Goal: Communication & Community: Participate in discussion

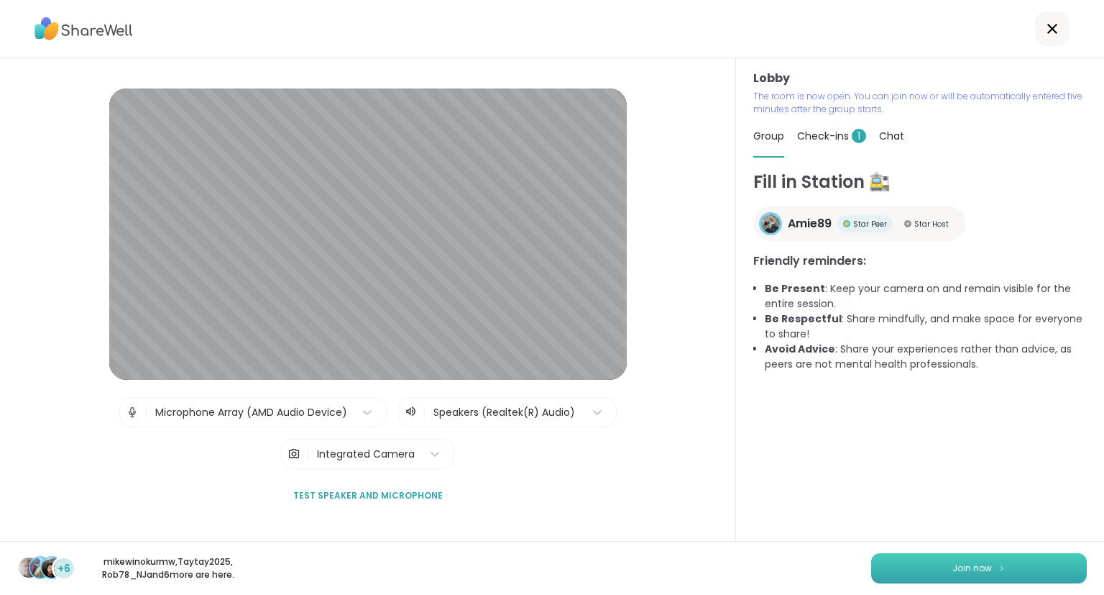
click at [977, 571] on span "Join now" at bounding box center [973, 568] width 40 height 13
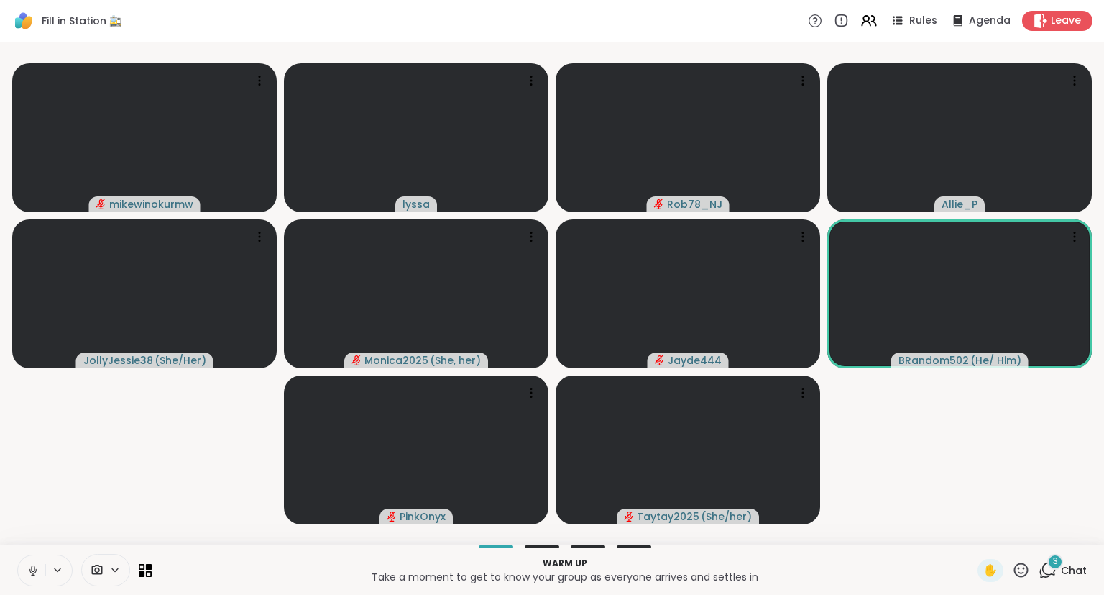
click at [27, 571] on icon at bounding box center [33, 570] width 13 height 13
click at [1, 461] on div "mikewinokurmw lyssa Rob78_NJ Allie_P JollyJessie38 ( She/Her ) Monica2025 ( She…" at bounding box center [552, 293] width 1104 height 502
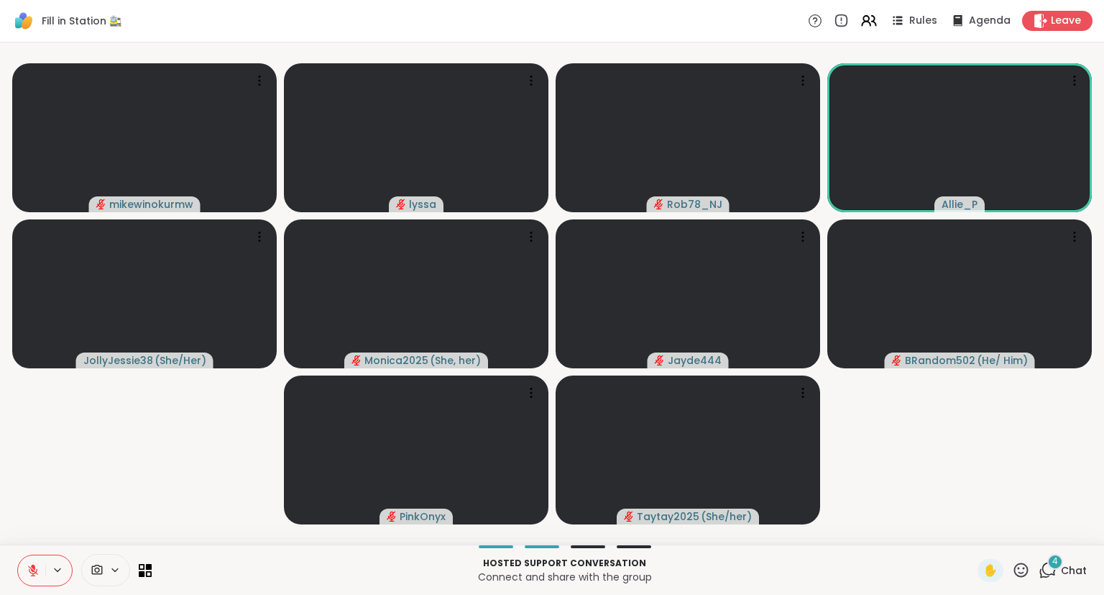
click at [1048, 564] on icon at bounding box center [1050, 568] width 14 height 13
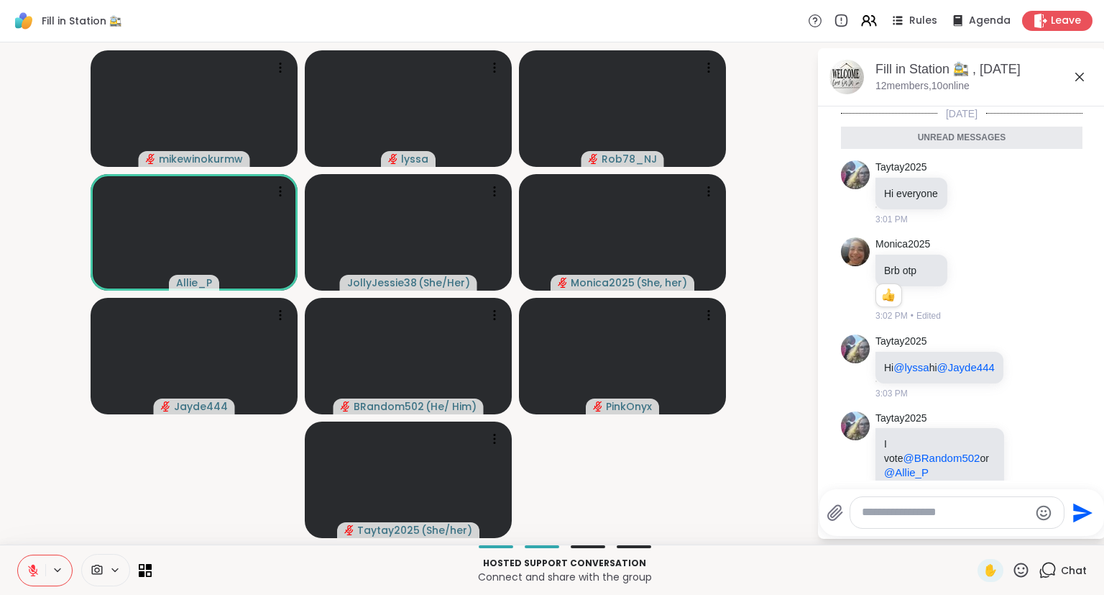
scroll to position [28, 0]
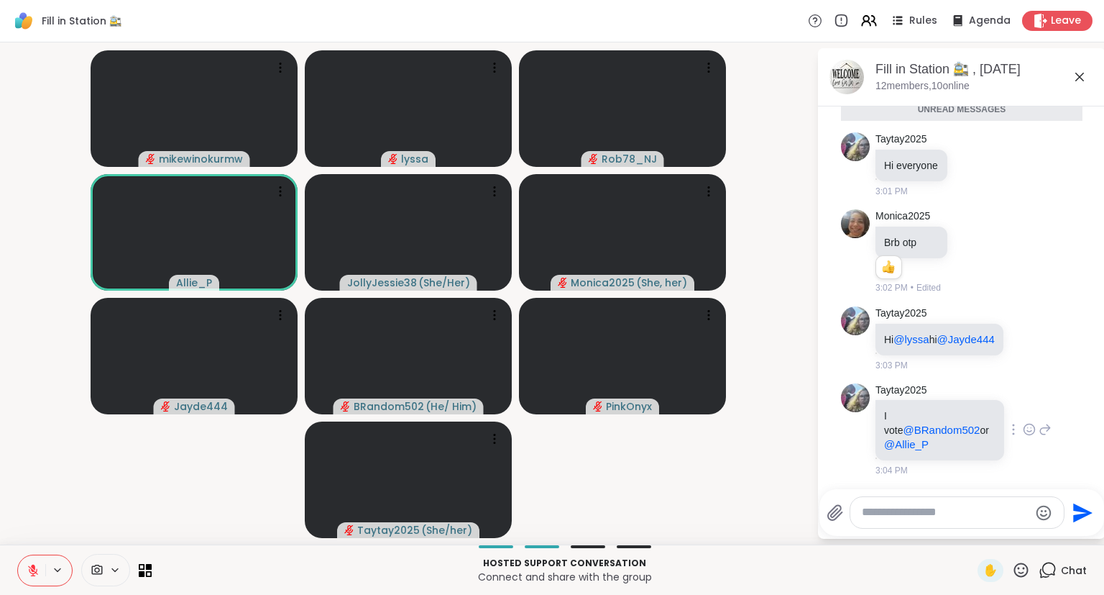
click at [1040, 455] on div "Taytay2025 I vote @BRandom502 or @Allie_P 3:04 PM" at bounding box center [964, 430] width 176 height 94
click at [1025, 435] on icon at bounding box center [1030, 429] width 11 height 11
click at [856, 409] on div "Select Reaction: Joy" at bounding box center [852, 406] width 13 height 13
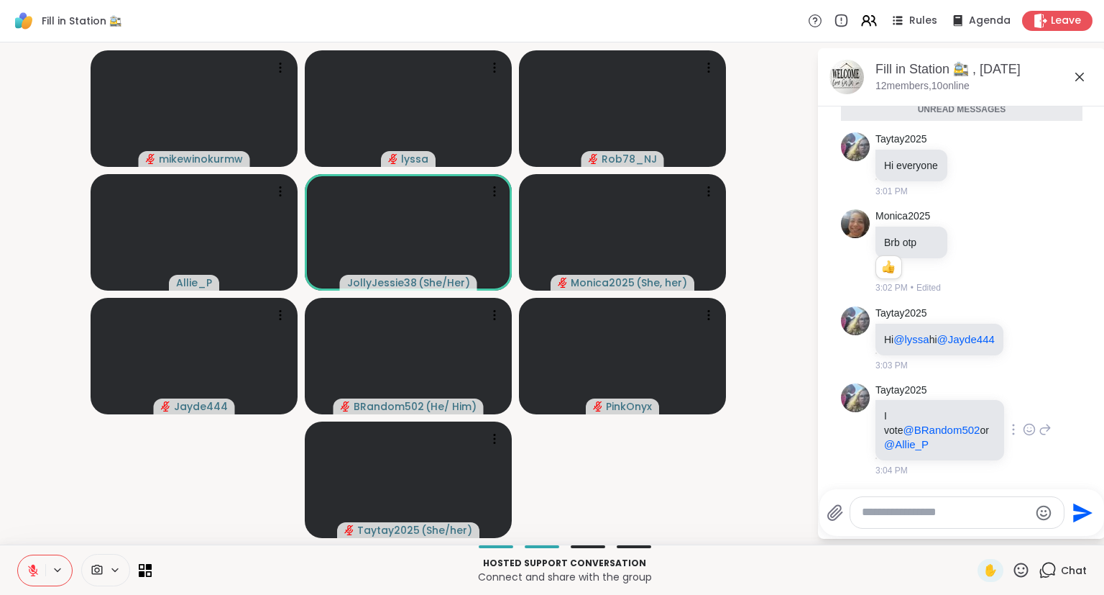
scroll to position [49, 0]
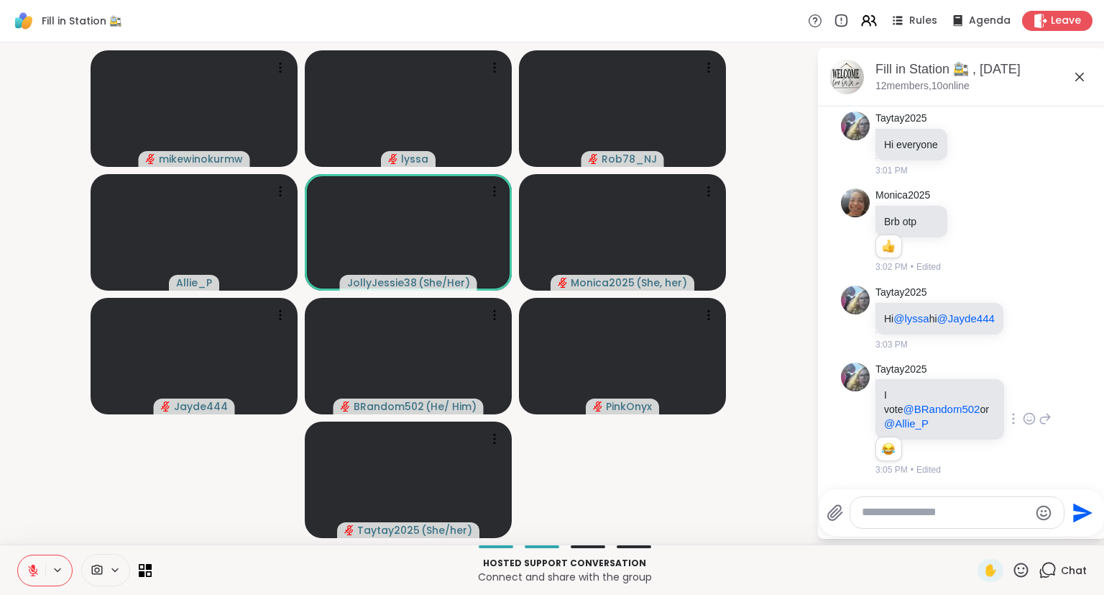
click at [1078, 71] on icon at bounding box center [1079, 76] width 17 height 17
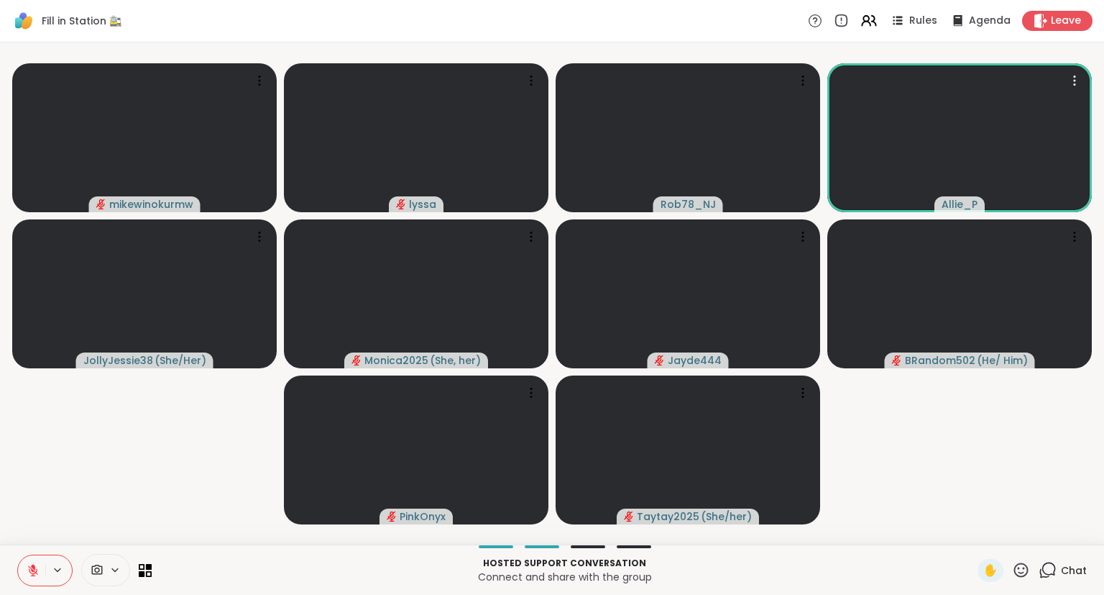
click at [30, 573] on icon at bounding box center [33, 570] width 13 height 13
click at [30, 562] on button at bounding box center [31, 570] width 27 height 30
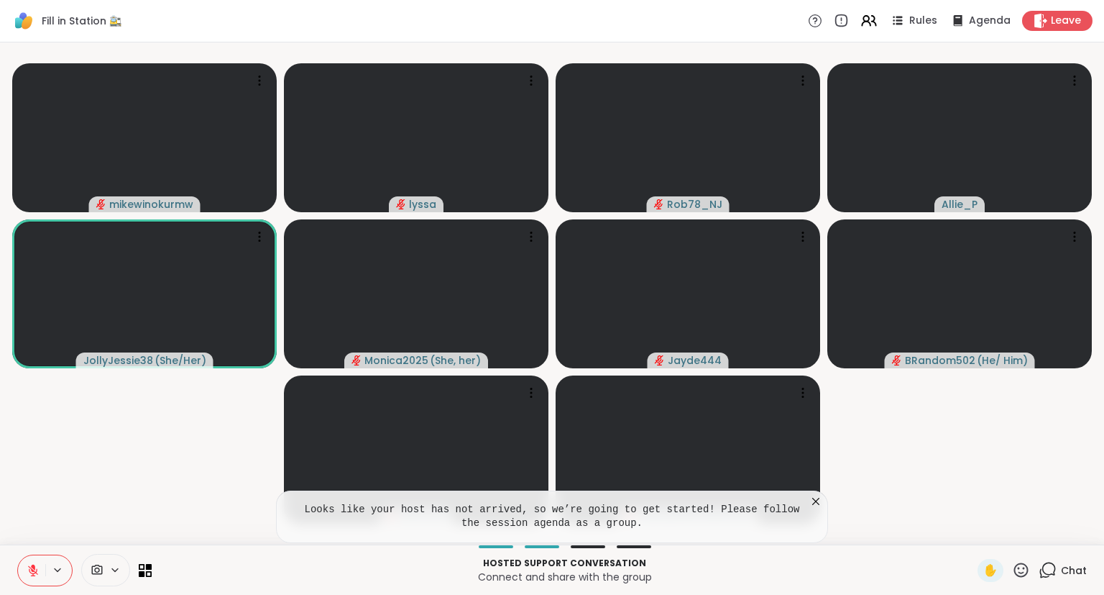
click at [812, 500] on icon at bounding box center [816, 501] width 14 height 14
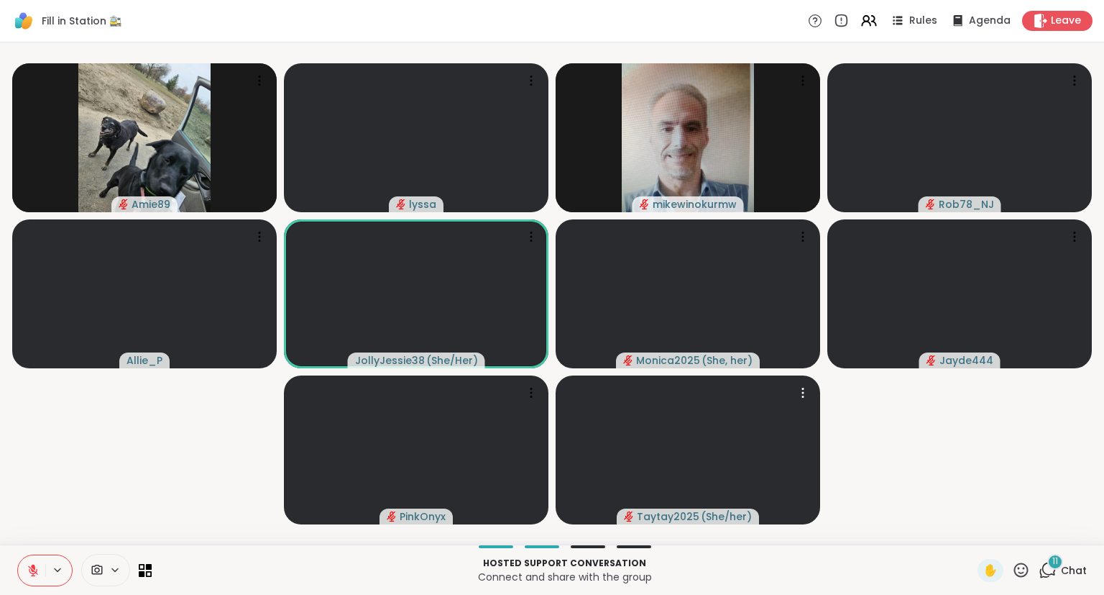
click at [33, 564] on icon at bounding box center [33, 570] width 13 height 13
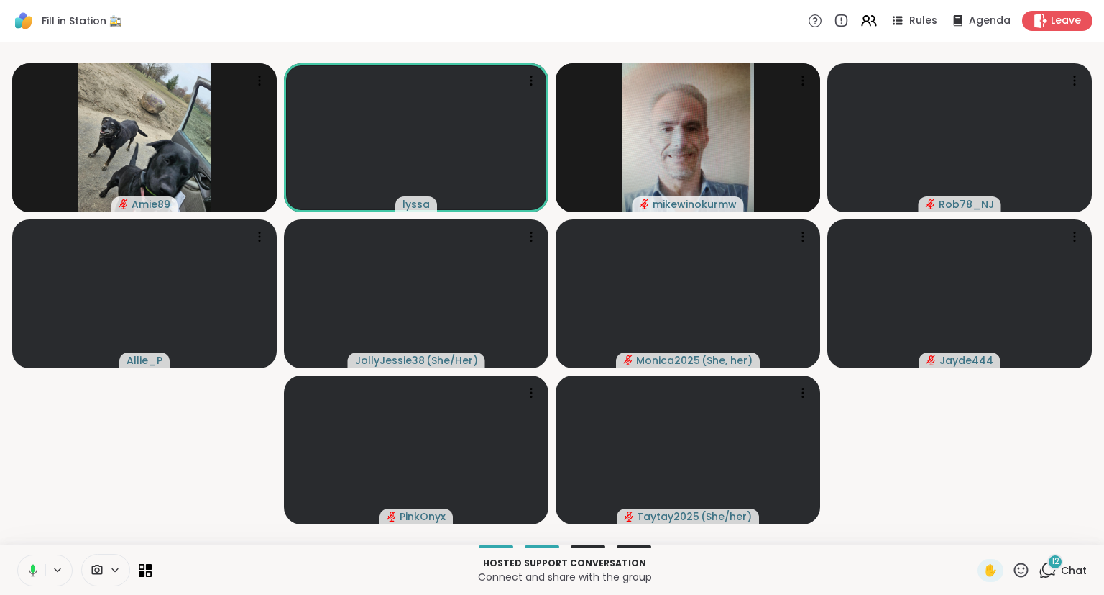
click at [35, 568] on icon at bounding box center [33, 568] width 4 height 8
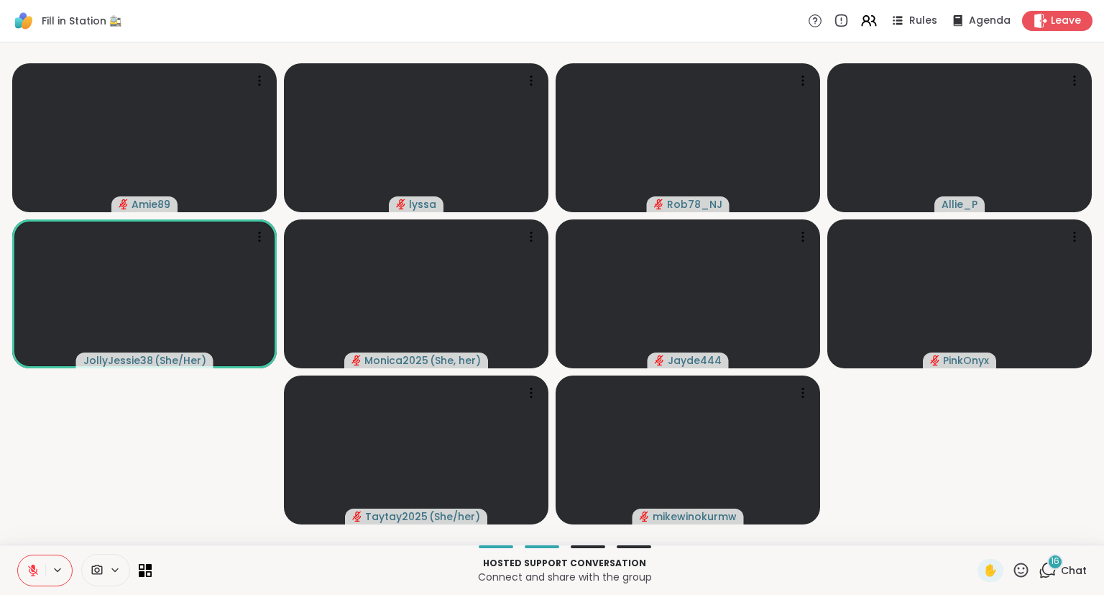
click at [42, 574] on button at bounding box center [31, 570] width 27 height 30
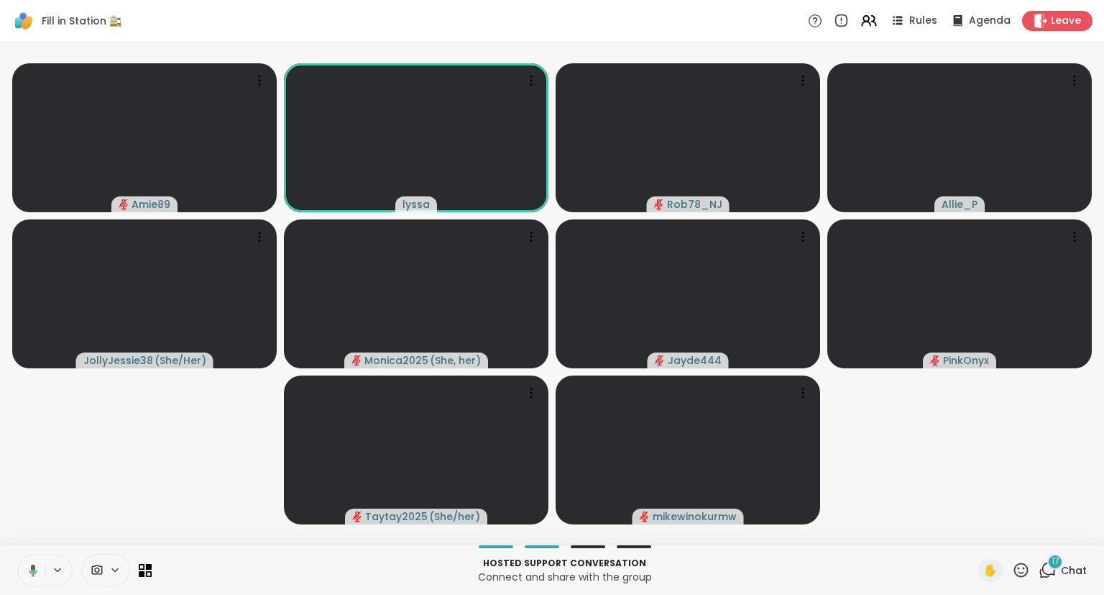
click at [37, 576] on button at bounding box center [30, 570] width 29 height 30
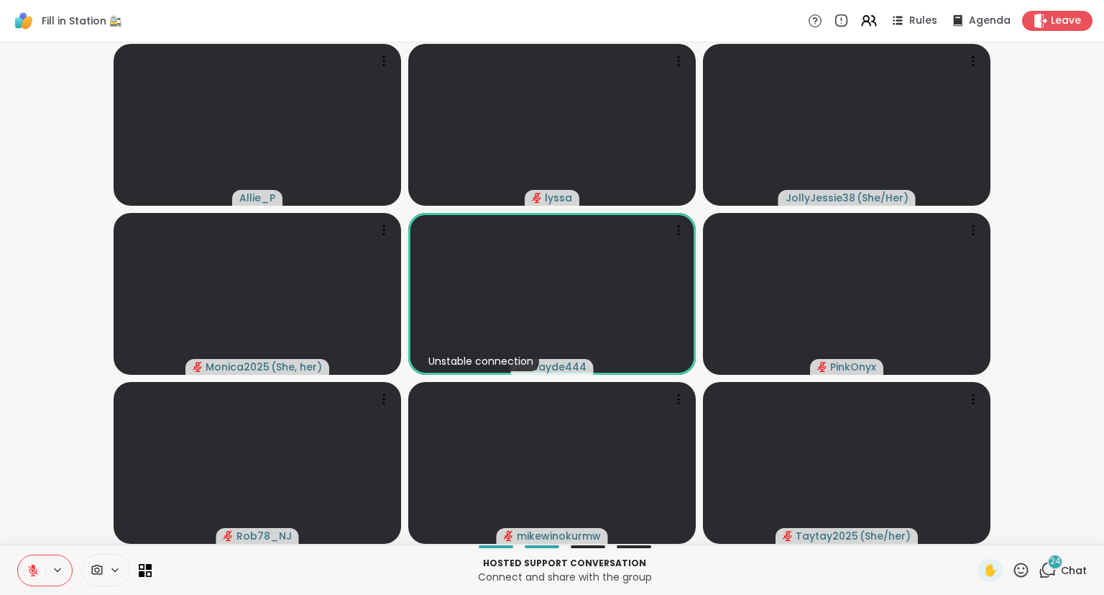
click at [43, 572] on button at bounding box center [31, 570] width 27 height 30
click at [36, 579] on button at bounding box center [31, 570] width 27 height 30
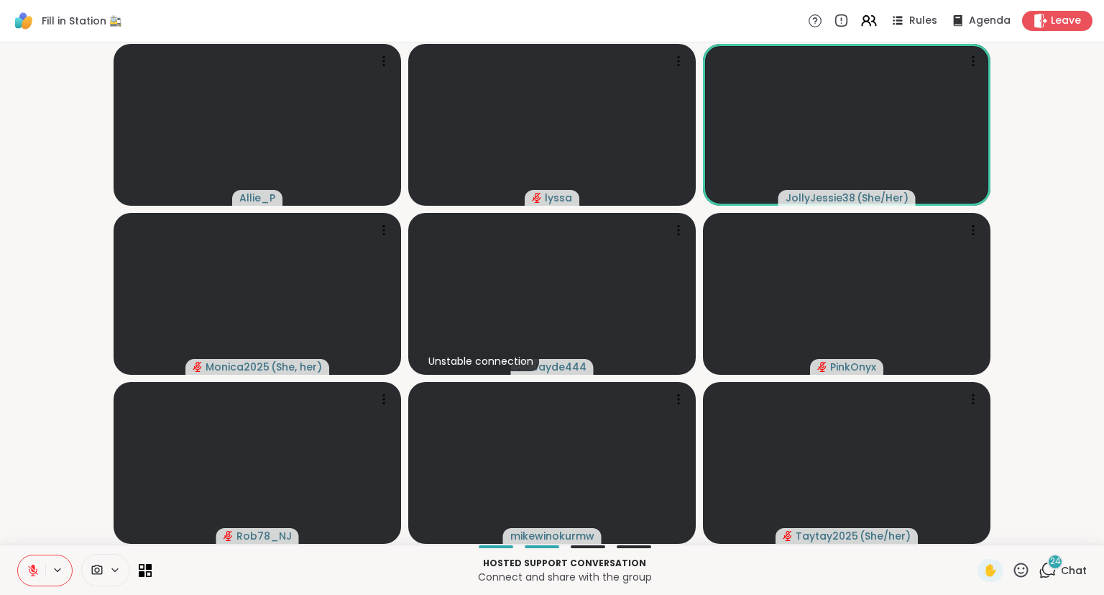
click at [35, 575] on icon at bounding box center [33, 570] width 13 height 13
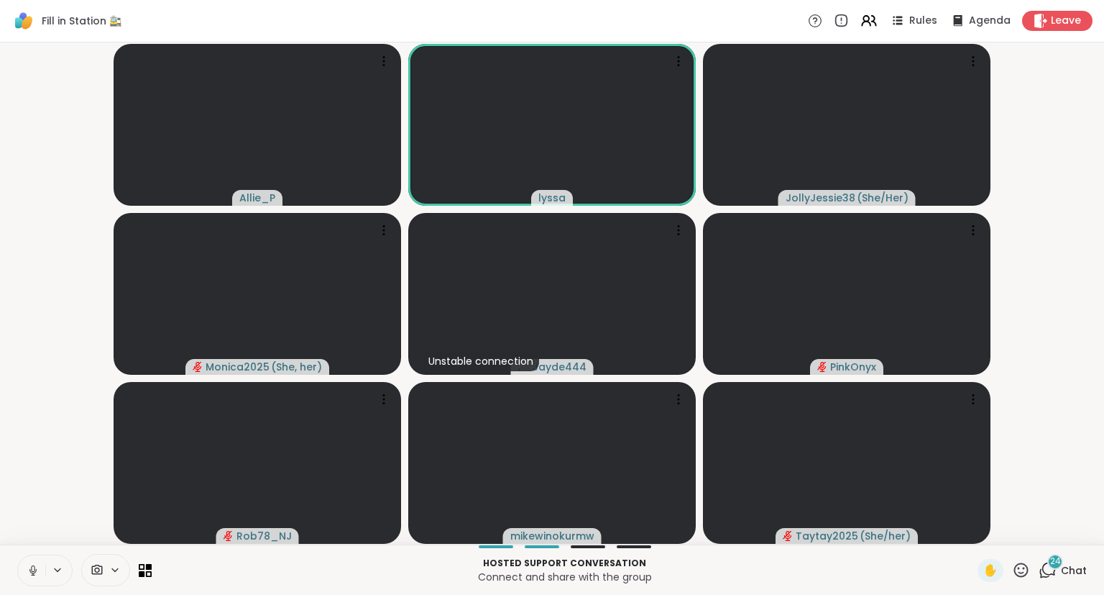
click at [36, 564] on icon at bounding box center [33, 570] width 13 height 13
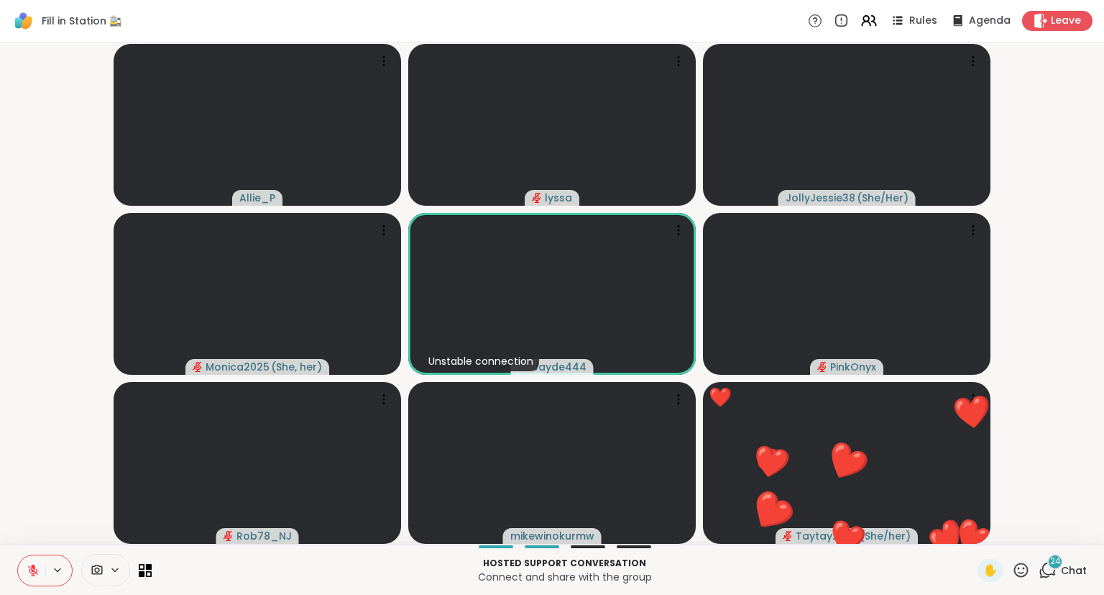
click at [27, 582] on button at bounding box center [31, 570] width 27 height 30
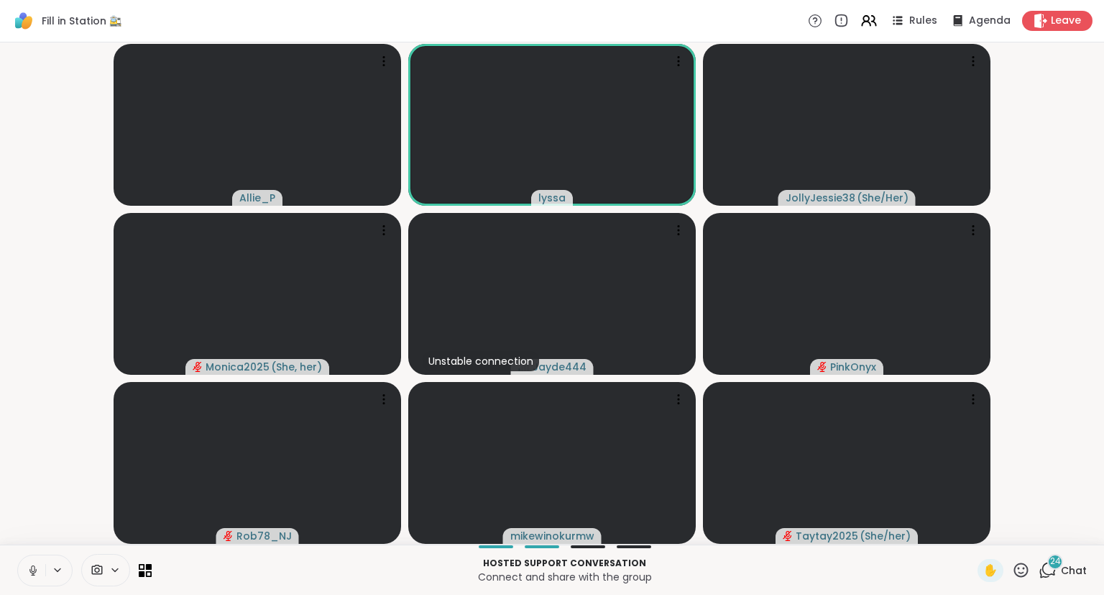
click at [33, 570] on icon at bounding box center [33, 570] width 13 height 13
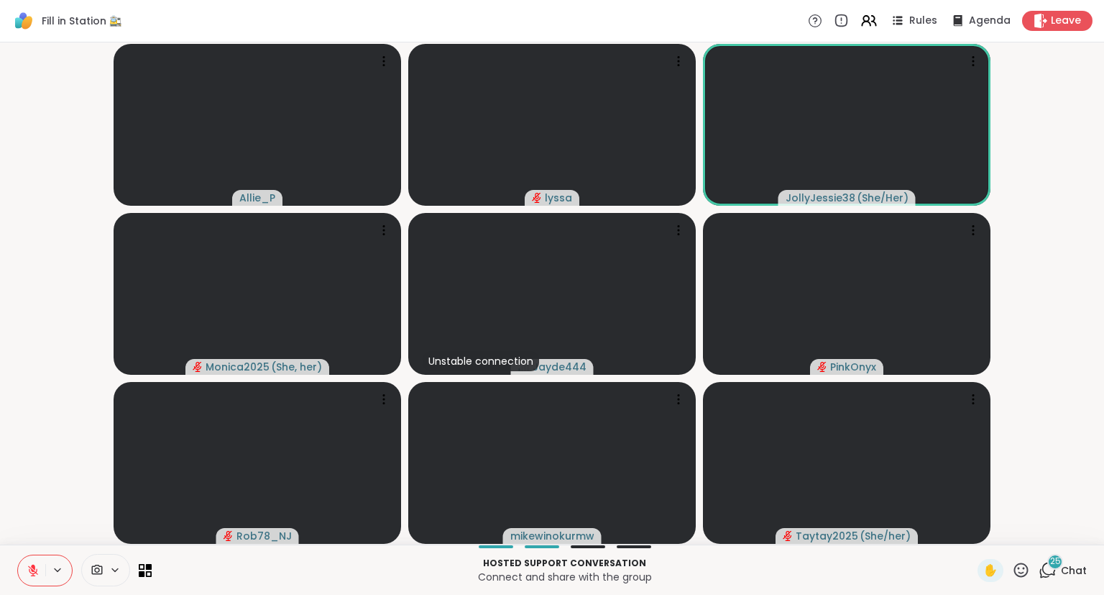
click at [39, 560] on button at bounding box center [31, 570] width 27 height 30
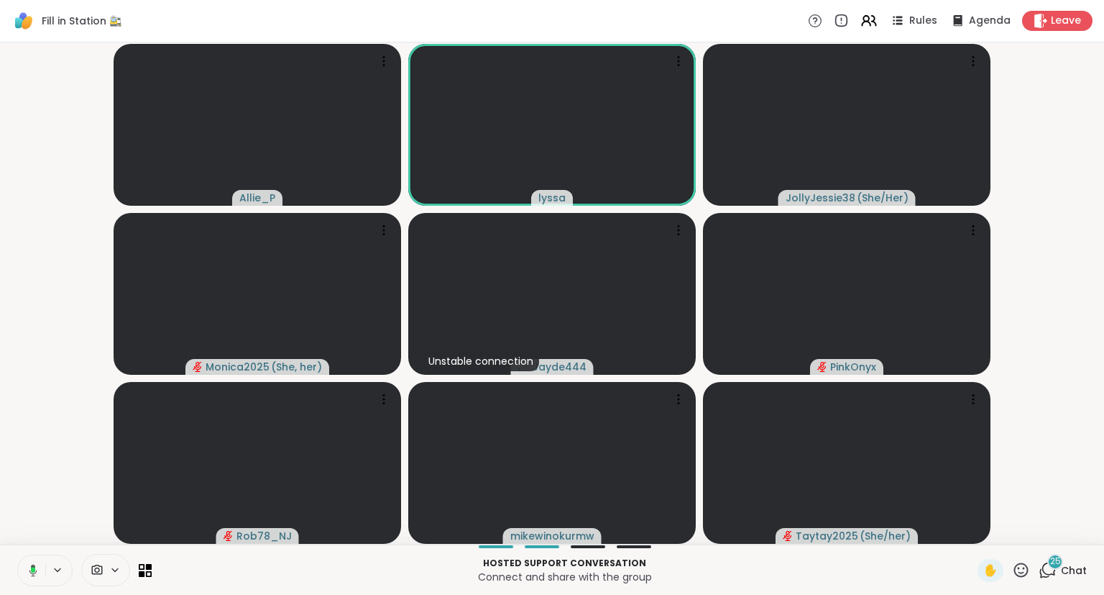
click at [36, 572] on icon at bounding box center [30, 570] width 13 height 13
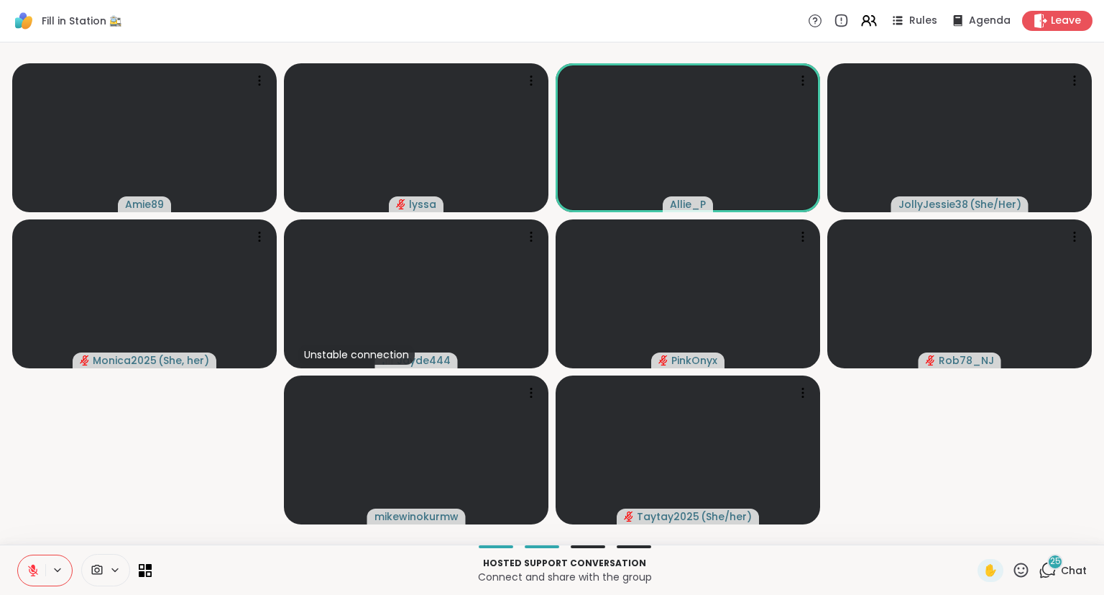
click at [1048, 569] on icon at bounding box center [1048, 570] width 18 height 18
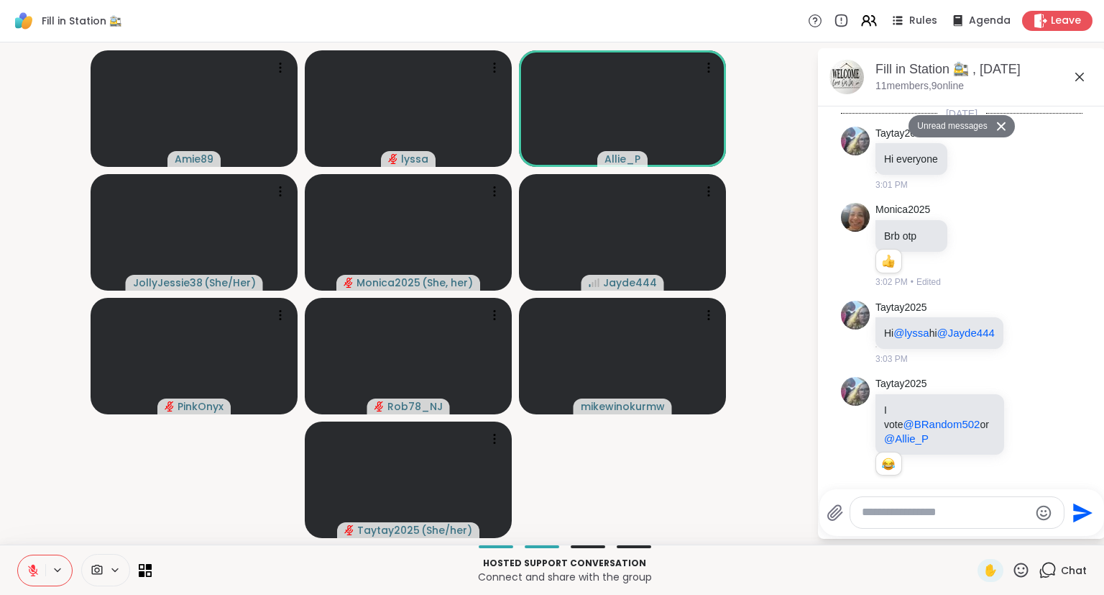
click at [915, 519] on textarea "Type your message" at bounding box center [946, 512] width 168 height 15
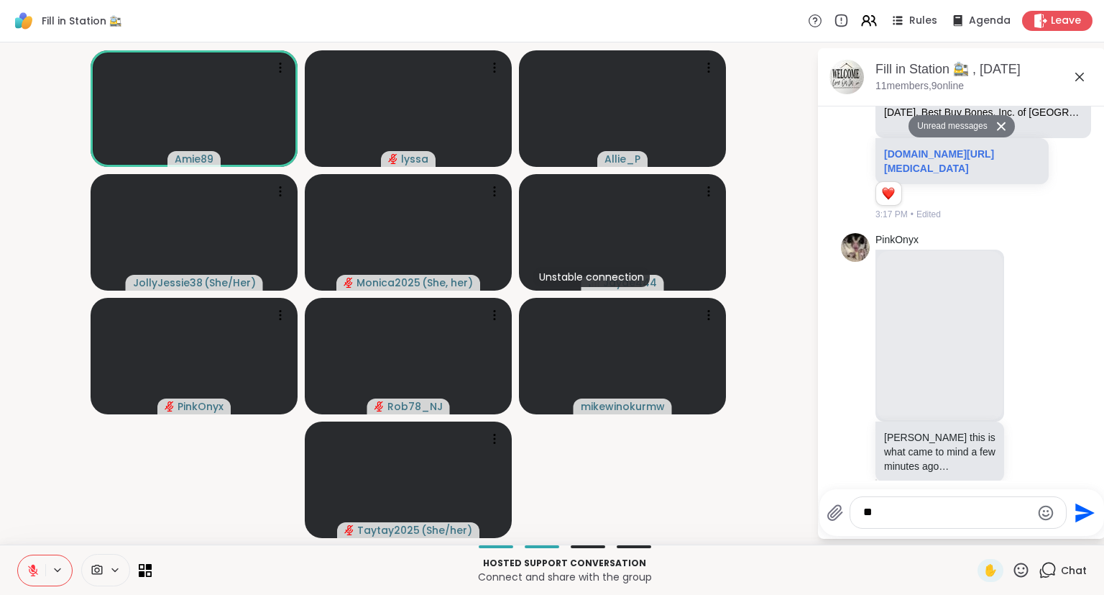
type textarea "***"
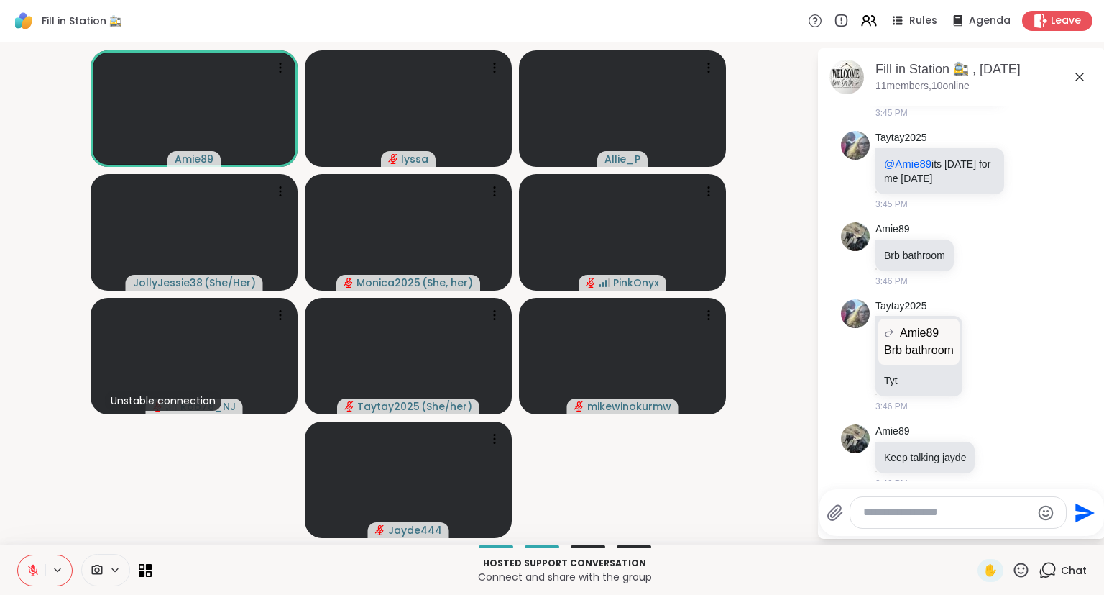
scroll to position [5622, 0]
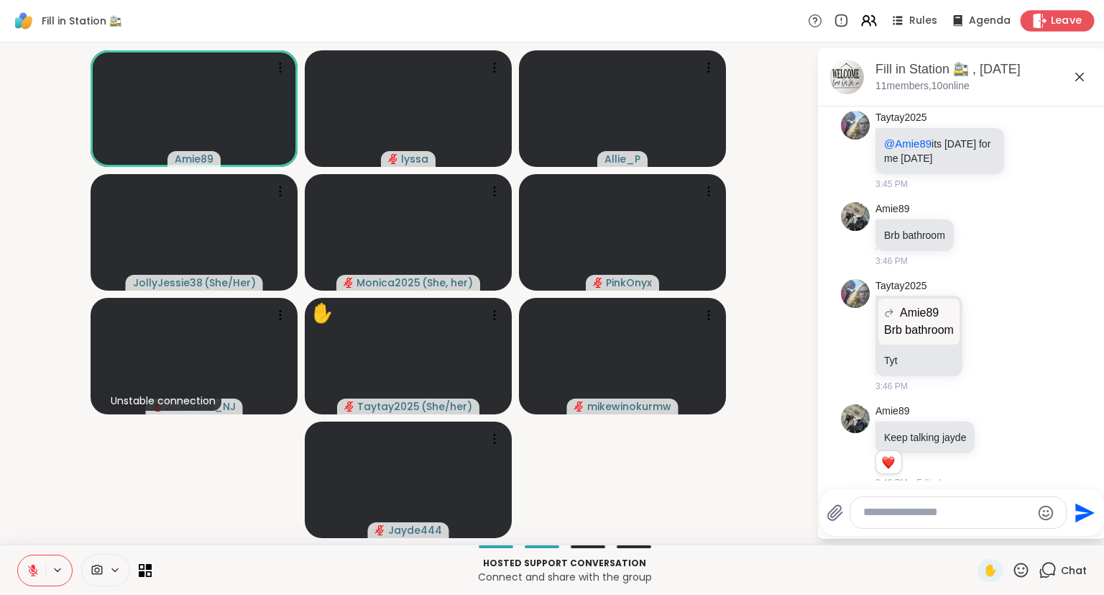
click at [1061, 17] on span "Leave" at bounding box center [1067, 21] width 32 height 15
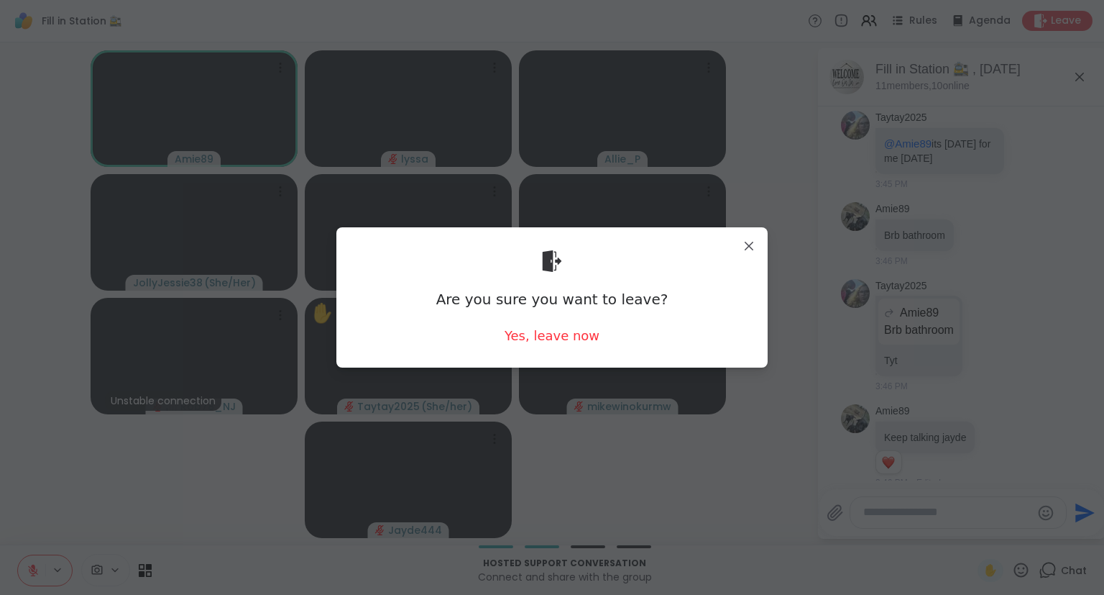
click at [552, 345] on div "Are you sure you want to leave? Yes, leave now" at bounding box center [552, 297] width 408 height 117
click at [558, 344] on div "Yes, leave now" at bounding box center [552, 335] width 95 height 18
